Goal: Information Seeking & Learning: Learn about a topic

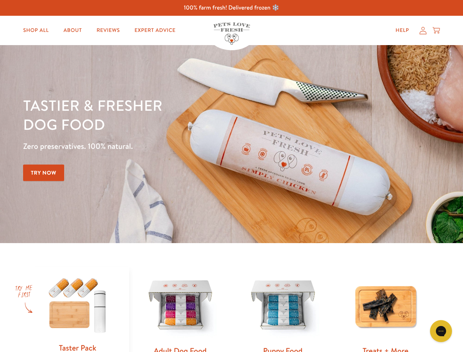
click at [231, 176] on div "Tastier & fresher dog food Zero preservatives. 100% natural. Try Now" at bounding box center [162, 144] width 278 height 97
click at [441, 331] on icon "Open gorgias live chat" at bounding box center [440, 330] width 7 height 7
